Goal: Task Accomplishment & Management: Complete application form

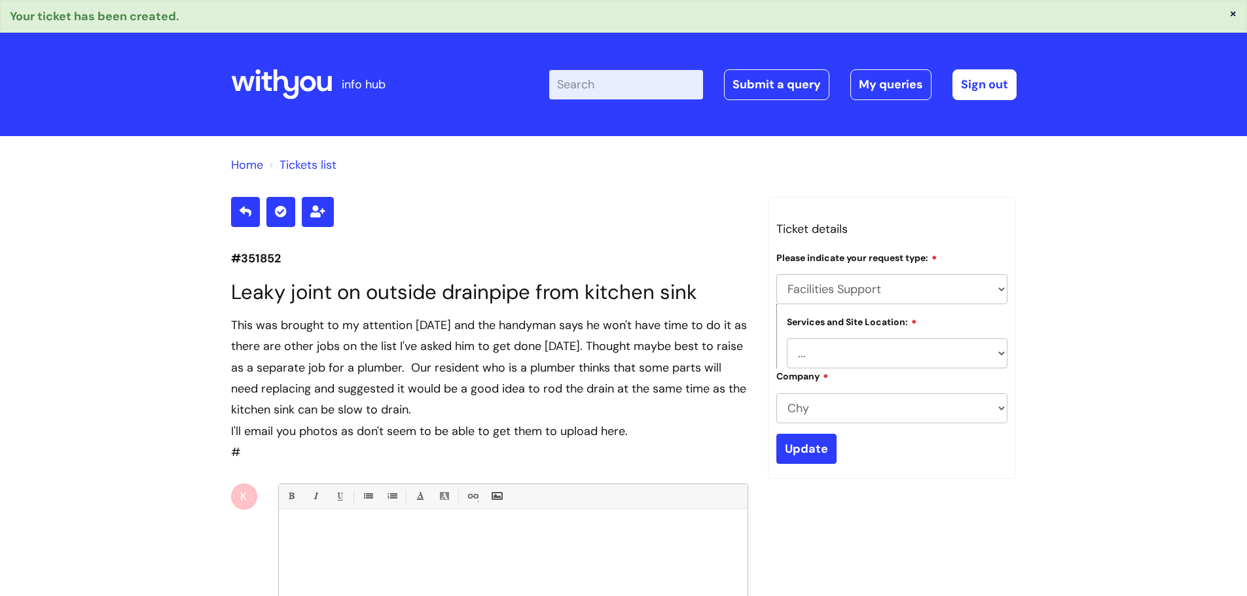
select select "Facilities Support"
click at [788, 84] on link "Submit a query" at bounding box center [776, 84] width 105 height 30
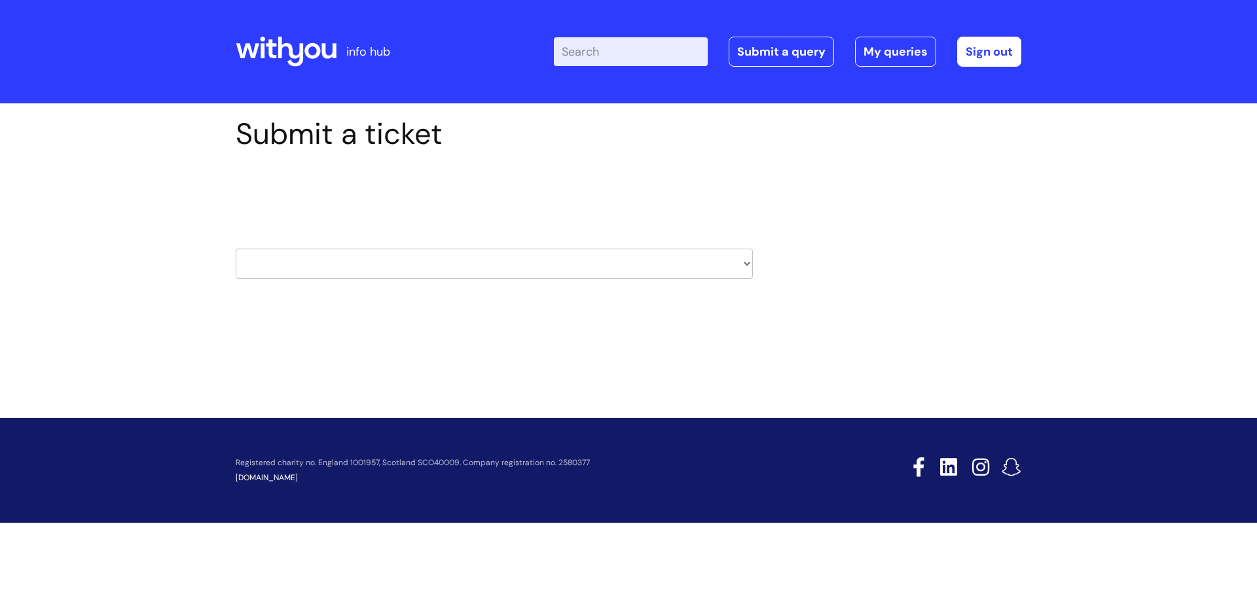
click at [577, 269] on select "HR / People IT and Support Clinical Drug Alerts Finance Accounts Data Support T…" at bounding box center [494, 264] width 517 height 30
select select "property_&_estates"
click at [236, 249] on select "HR / People IT and Support Clinical Drug Alerts Finance Accounts Data Support T…" at bounding box center [494, 264] width 517 height 30
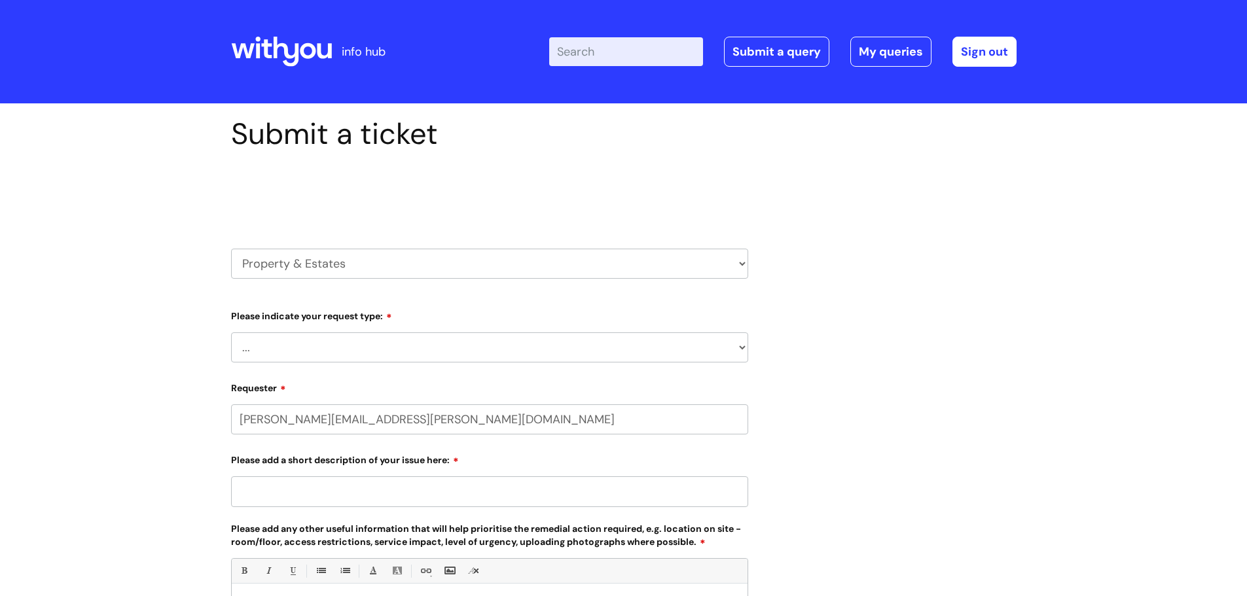
select select "80004157190"
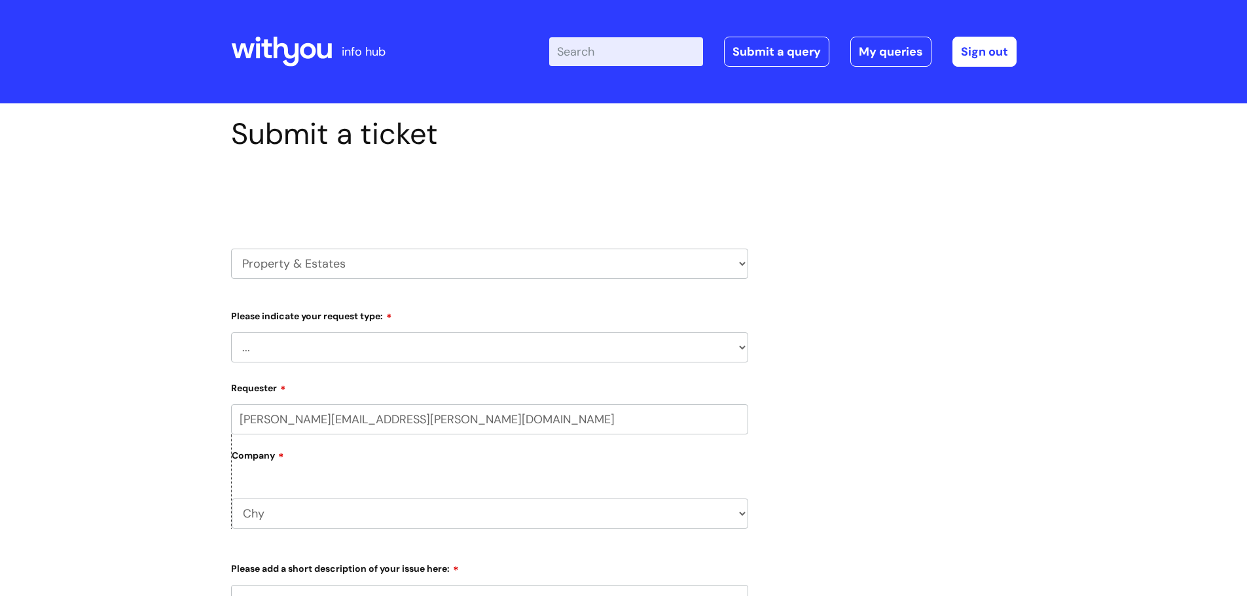
click at [451, 346] on select "... Facilities Support Lease/ Tenancy Agreements Health & Safety and Environmen…" at bounding box center [489, 348] width 517 height 30
select select "Facilities Support"
click at [231, 333] on select "... Facilities Support Lease/ Tenancy Agreements Health & Safety and Environmen…" at bounding box center [489, 348] width 517 height 30
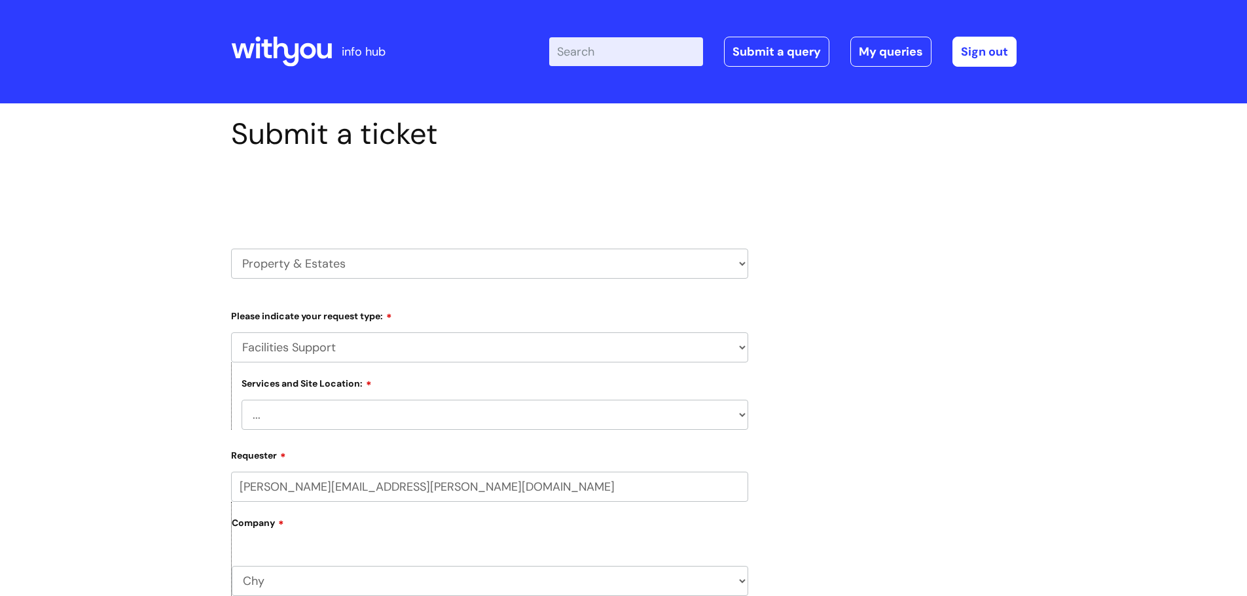
click at [443, 424] on select "... [GEOGRAPHIC_DATA] [GEOGRAPHIC_DATA] [GEOGRAPHIC_DATA] [GEOGRAPHIC_DATA] [GE…" at bounding box center [495, 415] width 507 height 30
select select "Truro Chy"
click at [242, 400] on select "... Cleethorpes Darlington Tubwell Darlington Coniscliffe Grimsby Preston Redca…" at bounding box center [495, 415] width 507 height 30
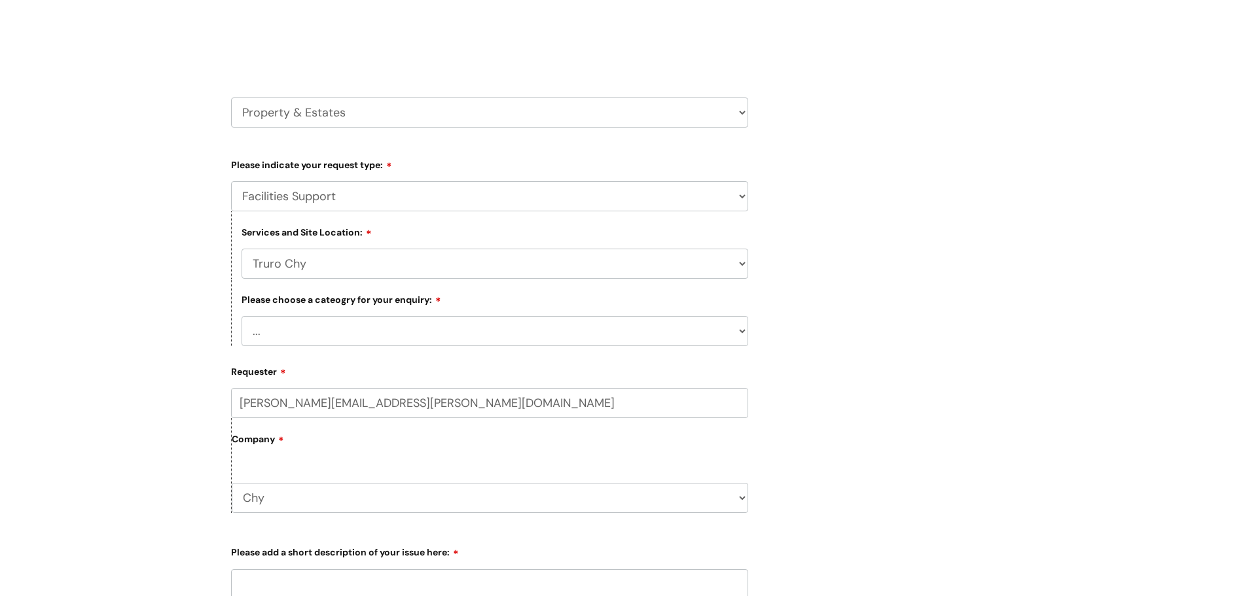
scroll to position [196, 0]
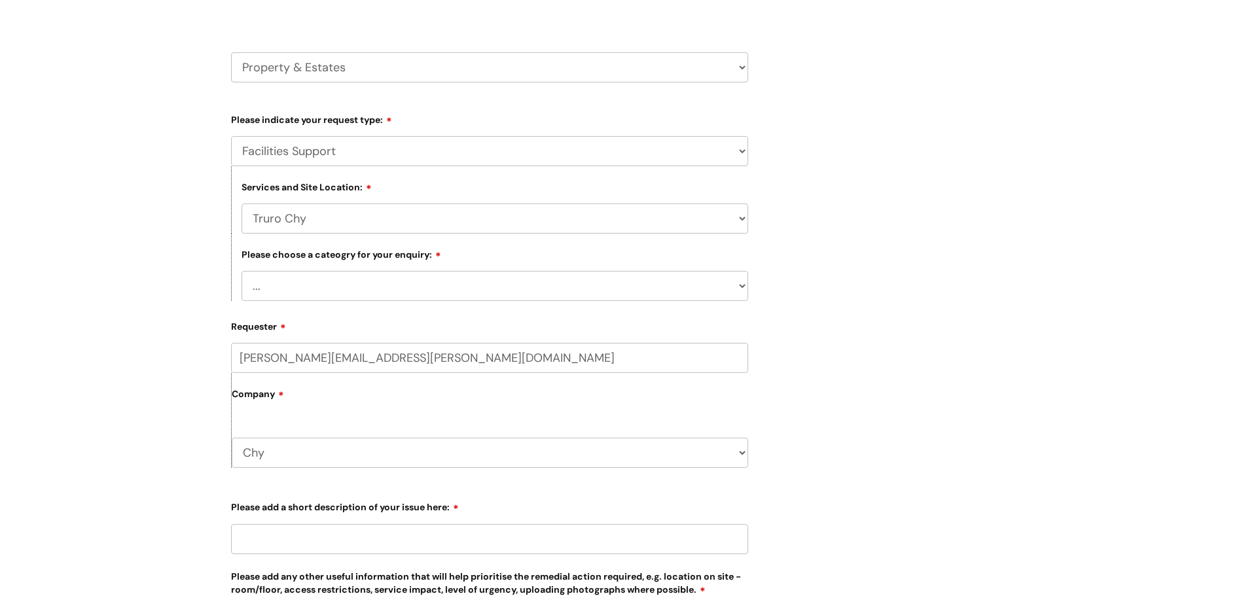
click at [373, 277] on select "... Electrical and Lighting Plumbing and Drainage Heating and Cooling Fixtures,…" at bounding box center [495, 286] width 507 height 30
select select "Other - Please Specify"
click at [242, 271] on select "... Electrical and Lighting Plumbing and Drainage Heating and Cooling Fixtures,…" at bounding box center [495, 286] width 507 height 30
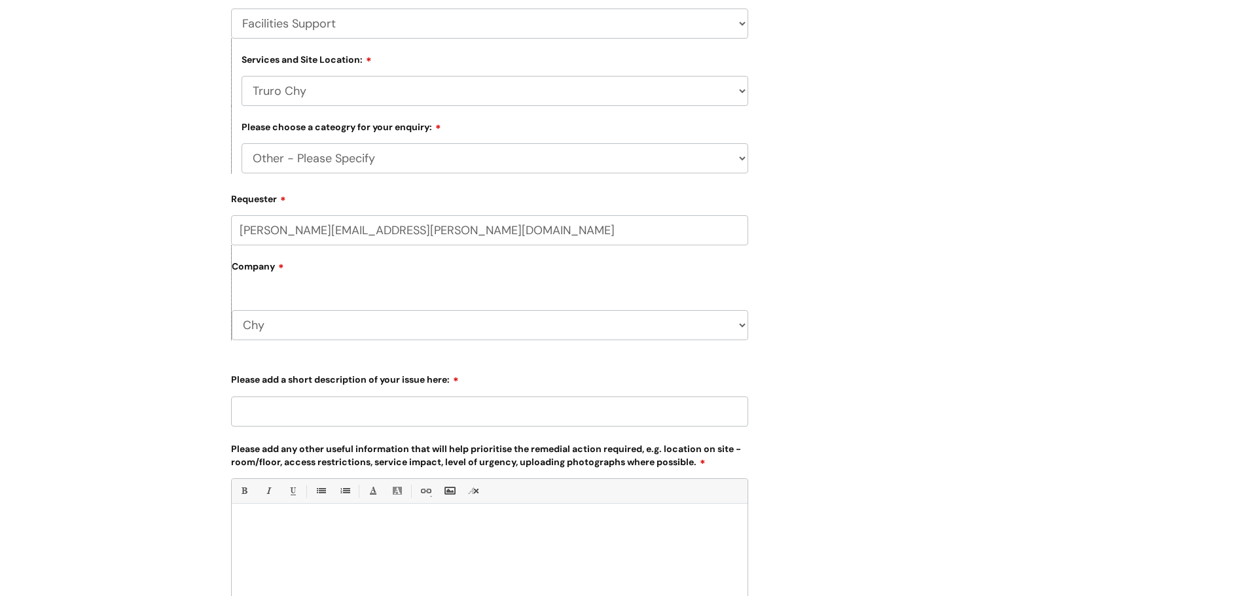
scroll to position [327, 0]
click at [386, 407] on input "Please add a short description of your issue here:" at bounding box center [489, 408] width 517 height 30
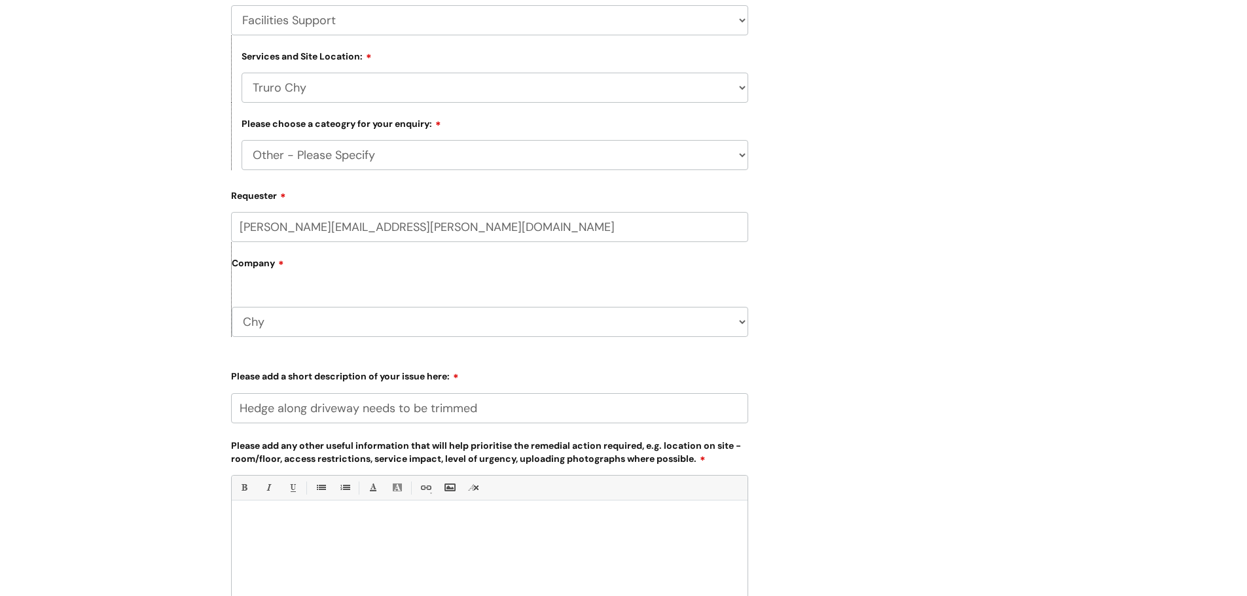
type input "Hedge along driveway needs to be trimmed"
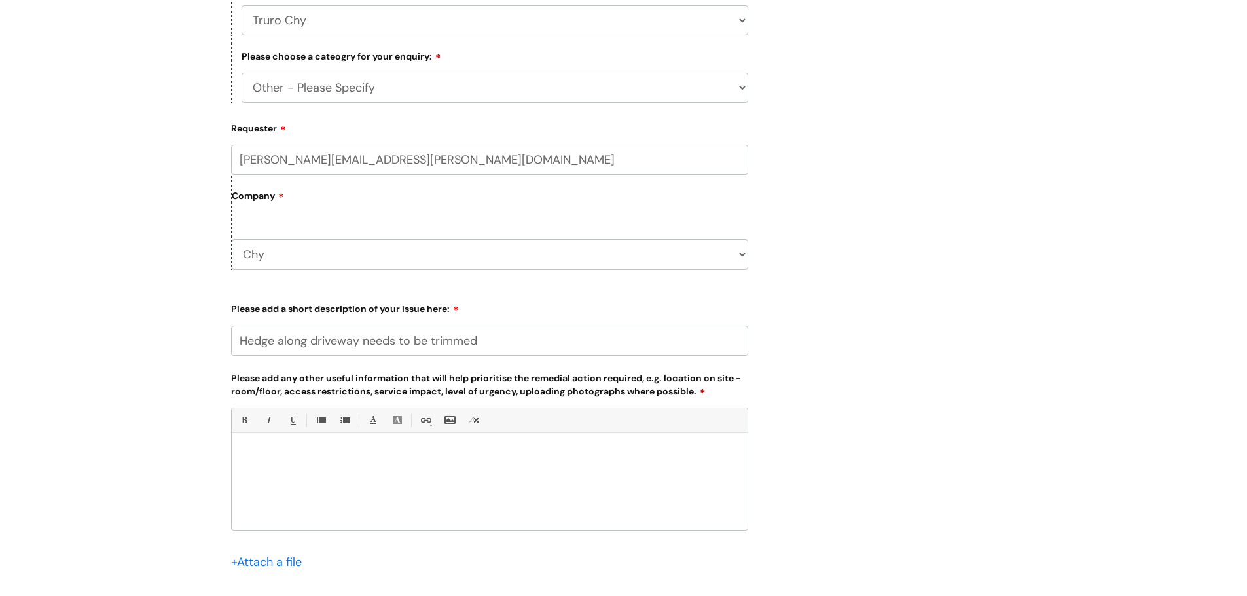
scroll to position [458, 0]
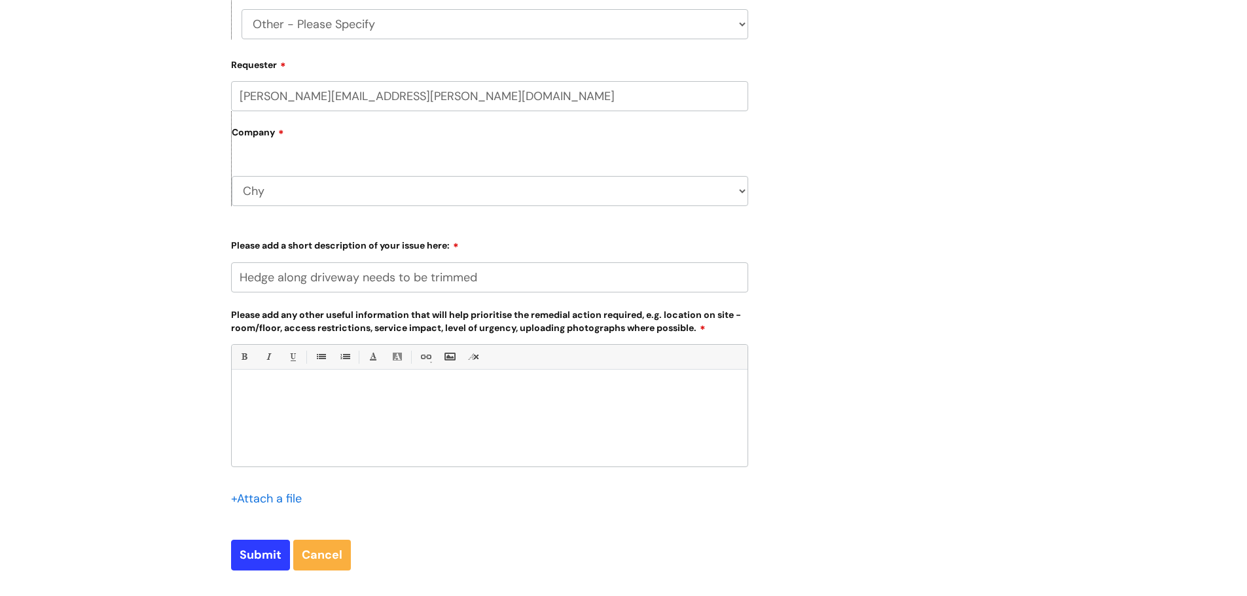
click at [327, 380] on div at bounding box center [490, 421] width 516 height 90
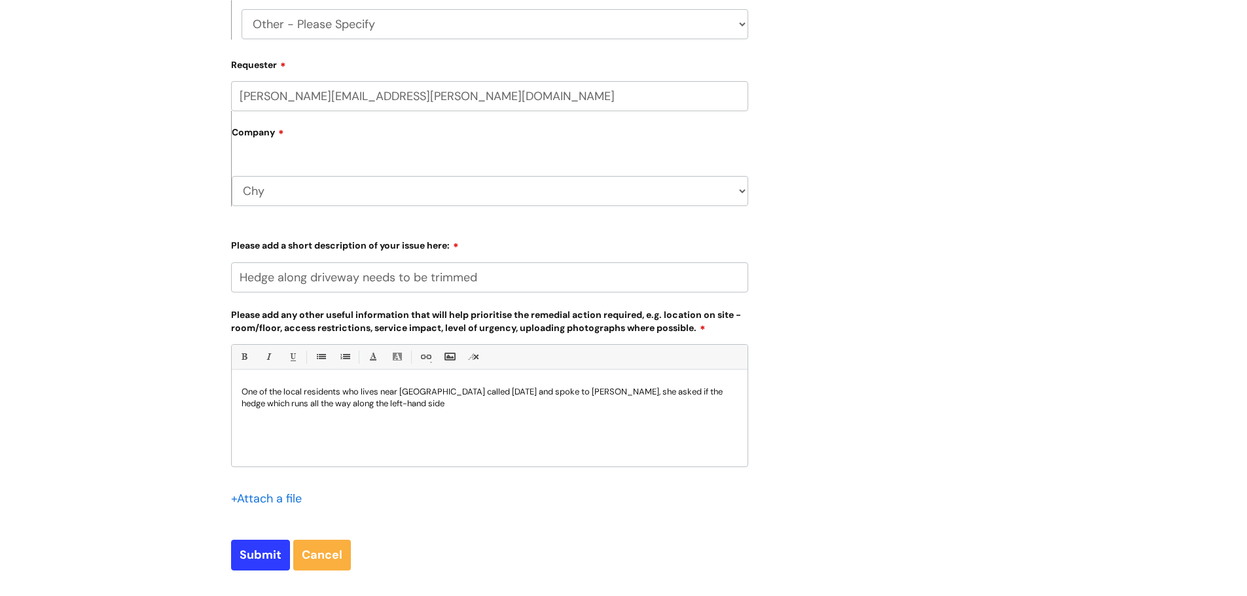
click at [346, 403] on p "One of the local residents who lives near Chy called today and spoke to Pete, s…" at bounding box center [490, 398] width 496 height 24
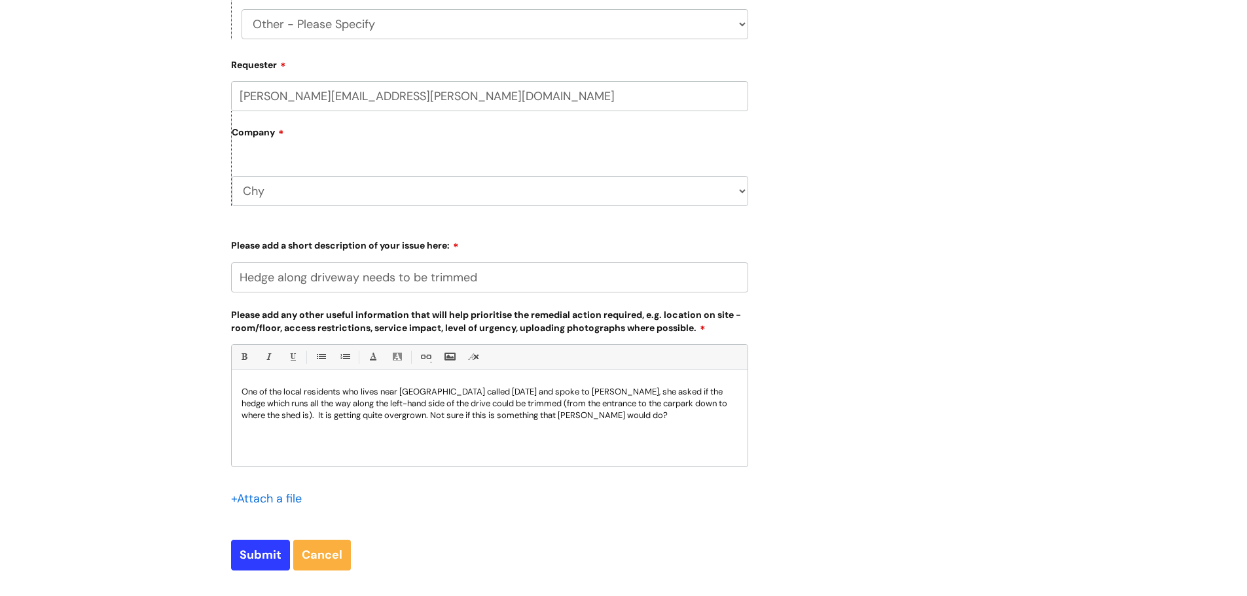
click at [382, 404] on p "One of the local residents who lives near Chy called today and spoke to Pete, s…" at bounding box center [490, 403] width 496 height 35
click at [372, 442] on div "One of the local residents who lives near Chy called today and spoke to Pete, s…" at bounding box center [490, 421] width 516 height 90
click at [244, 564] on input "Submit" at bounding box center [260, 555] width 59 height 30
type input "Please Wait..."
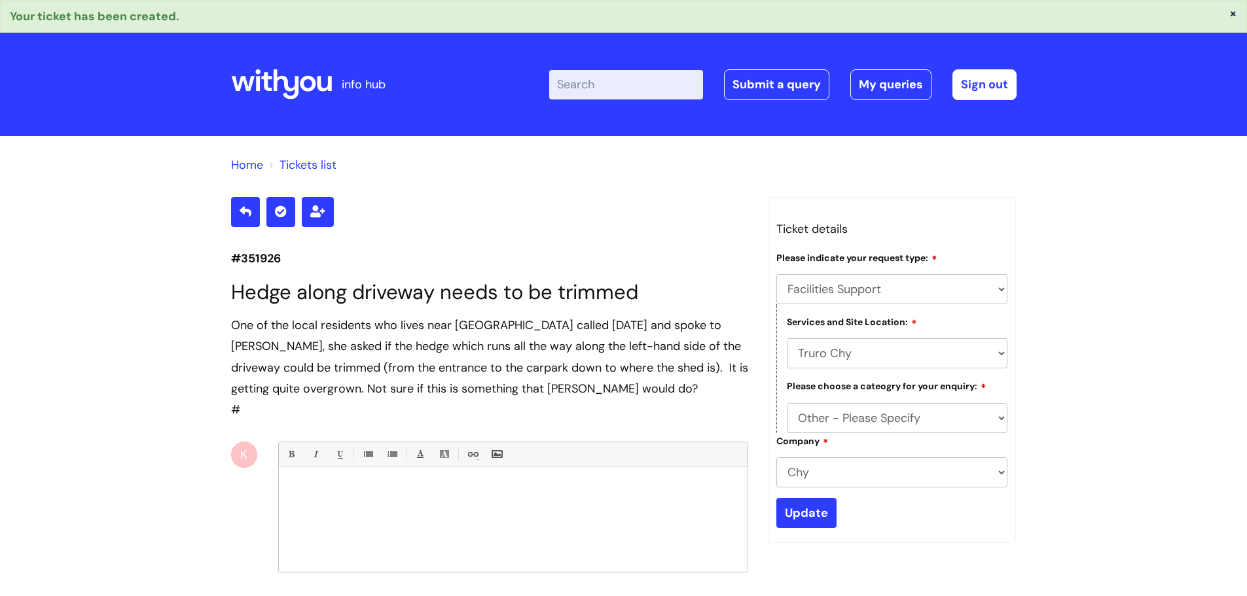
select select "Facilities Support"
select select "Truro Chy"
select select "Other - Please Specify"
click at [371, 82] on p "info hub" at bounding box center [364, 84] width 44 height 21
click at [317, 82] on icon at bounding box center [324, 84] width 14 height 15
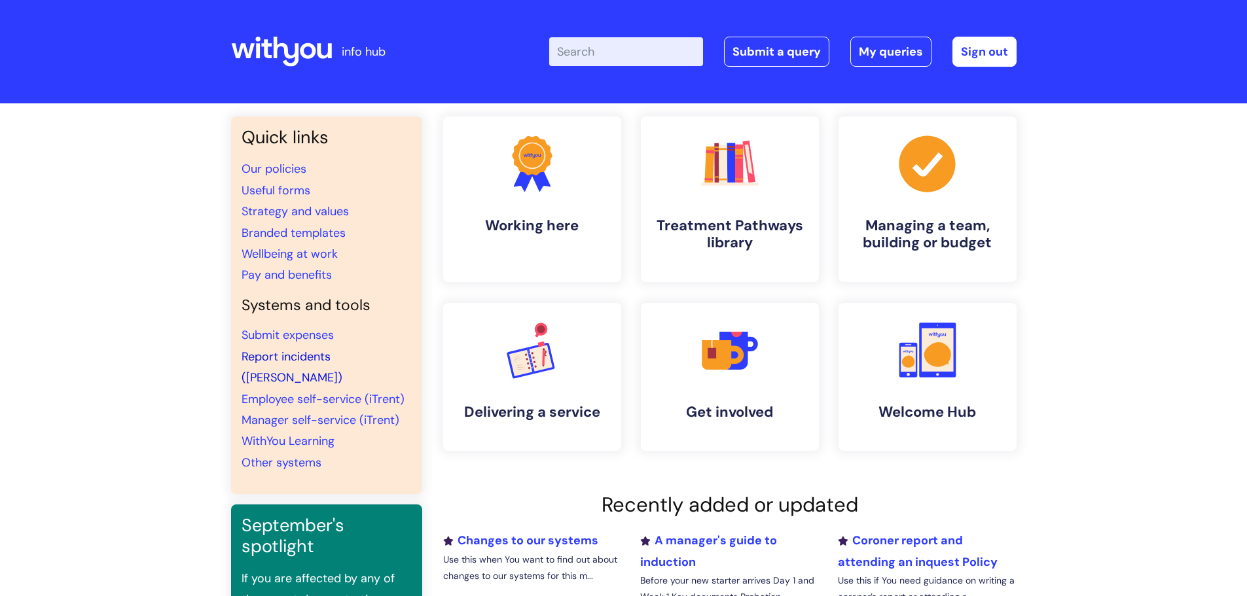
click at [310, 355] on link "Report incidents (Ulysses)" at bounding box center [292, 367] width 101 height 37
click at [876, 56] on link "My queries" at bounding box center [890, 52] width 81 height 30
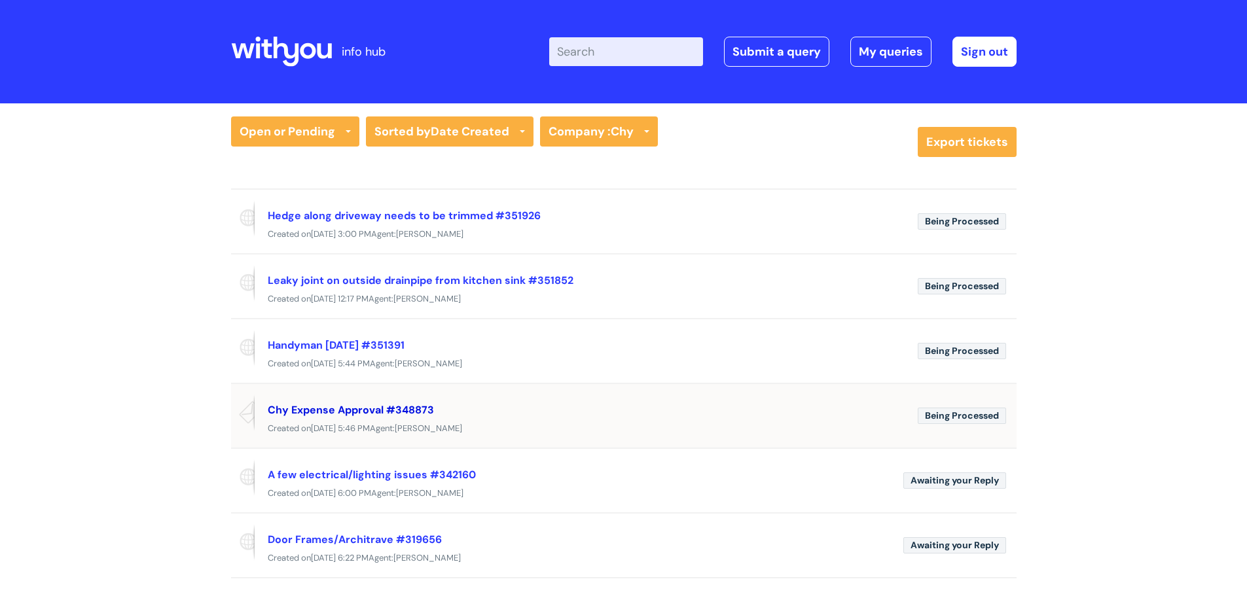
click at [350, 406] on link "Chy Expense Approval #348873" at bounding box center [351, 410] width 166 height 14
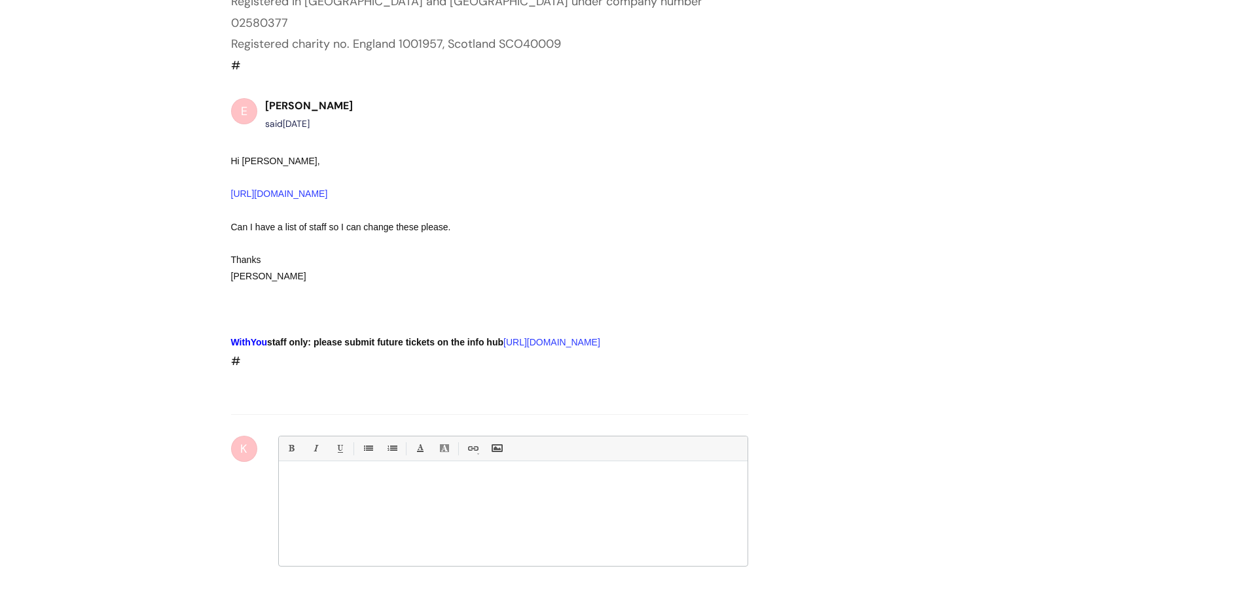
scroll to position [1244, 0]
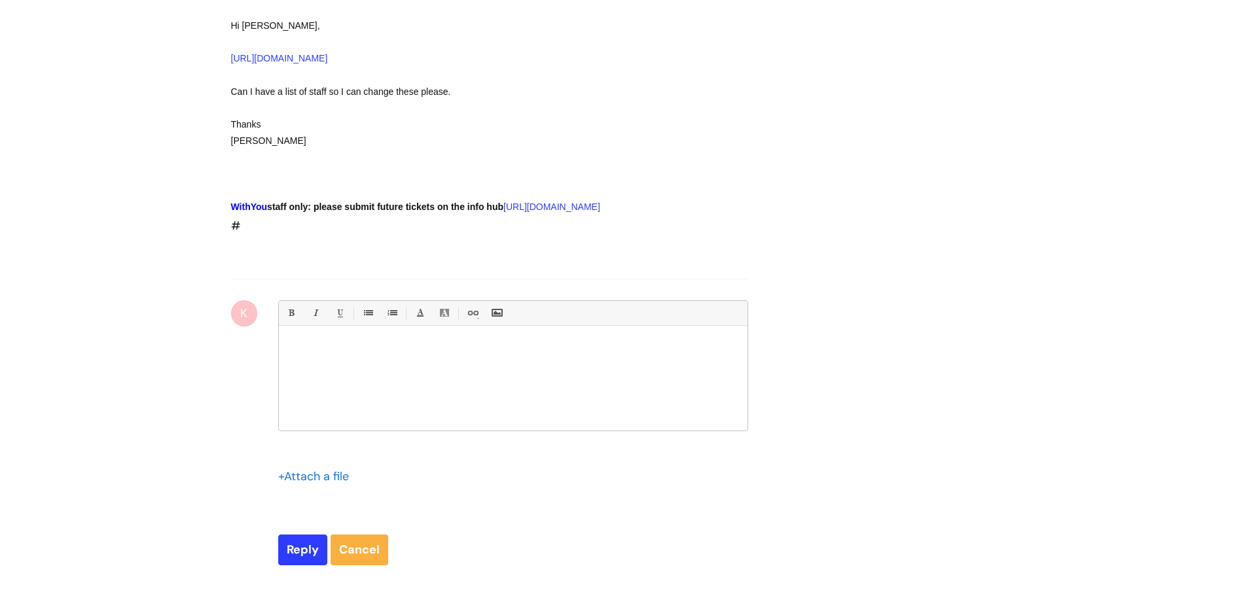
click at [376, 346] on p at bounding box center [513, 348] width 449 height 12
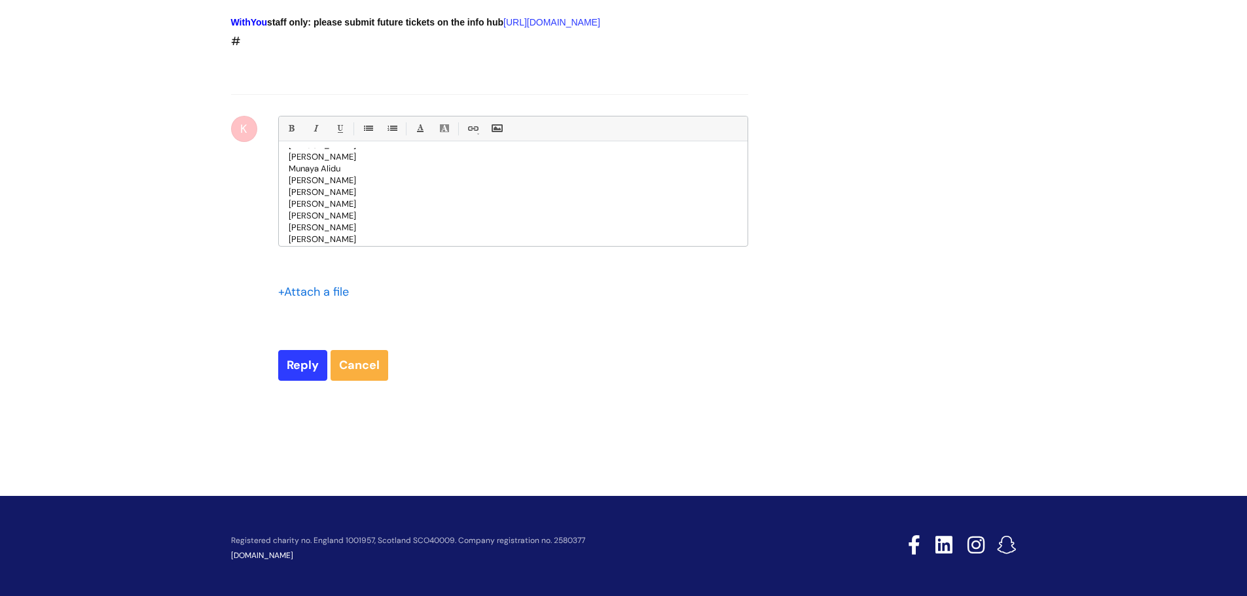
scroll to position [0, 0]
click at [441, 158] on p "Did you get the list of staff I emailed? here it is in case you haven't:" at bounding box center [513, 164] width 449 height 12
click at [452, 206] on p "Munaya Alidu" at bounding box center [513, 211] width 449 height 12
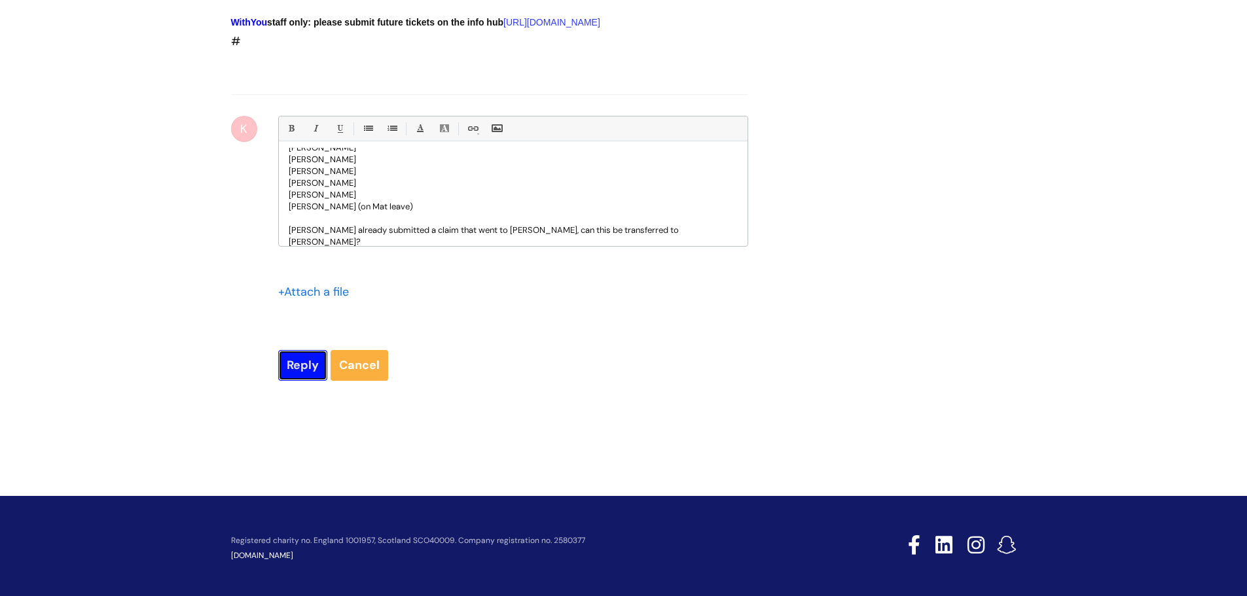
click at [302, 358] on input "Reply" at bounding box center [302, 365] width 49 height 30
type input "Please Wait..."
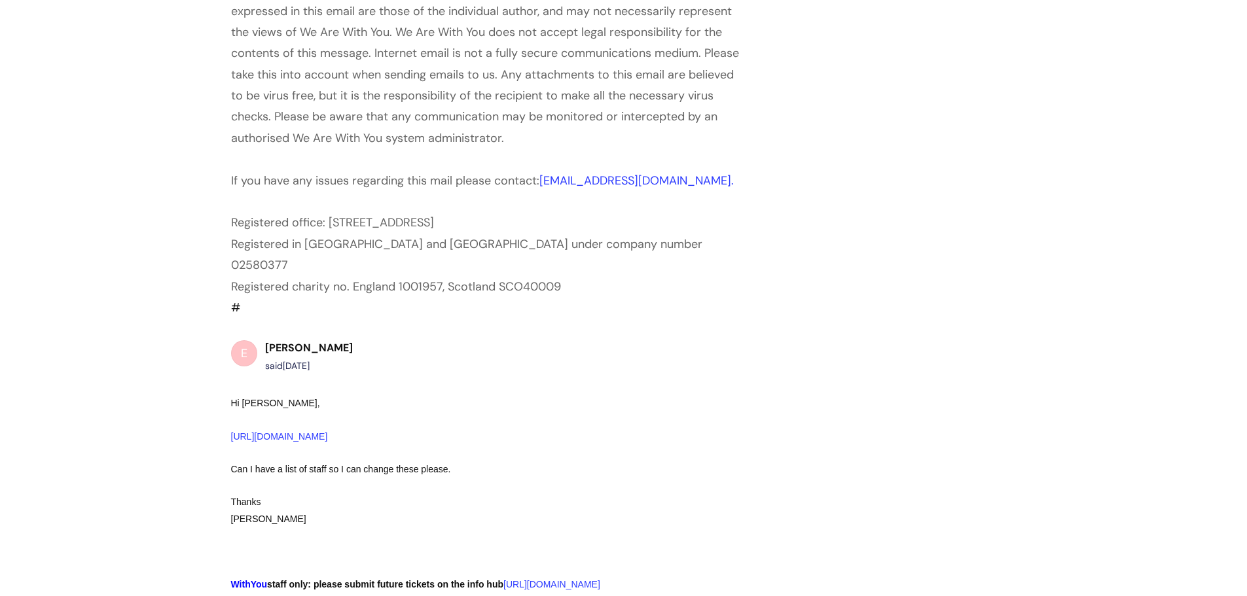
scroll to position [580, 0]
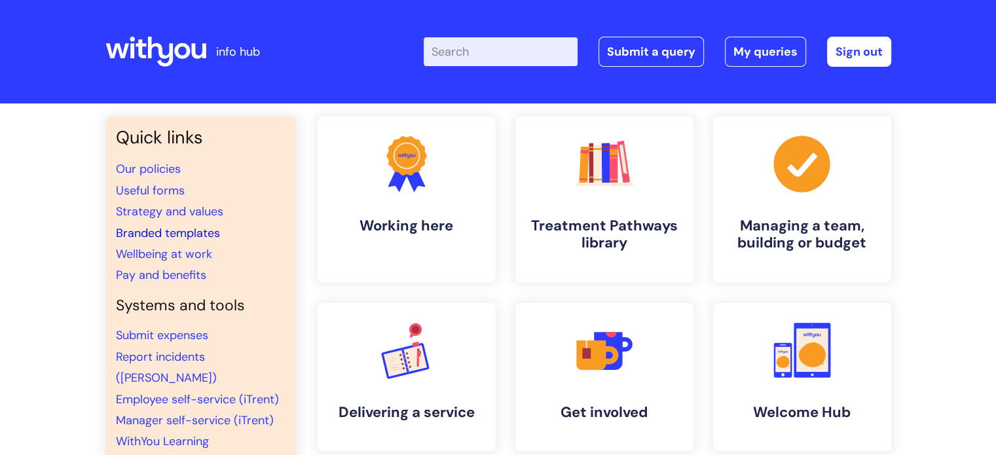
scroll to position [196, 0]
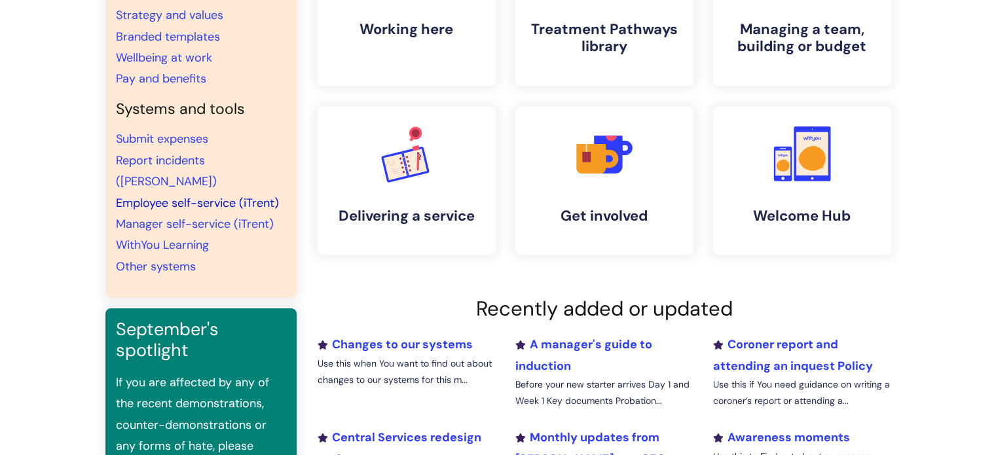
click at [194, 195] on link "Employee self-service (iTrent)" at bounding box center [197, 203] width 163 height 16
